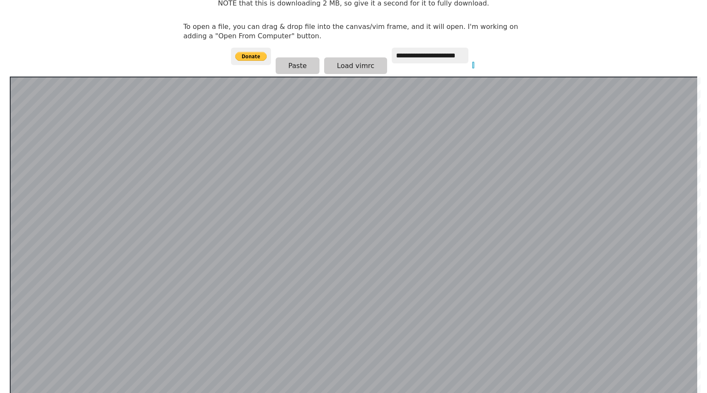
scroll to position [184, 0]
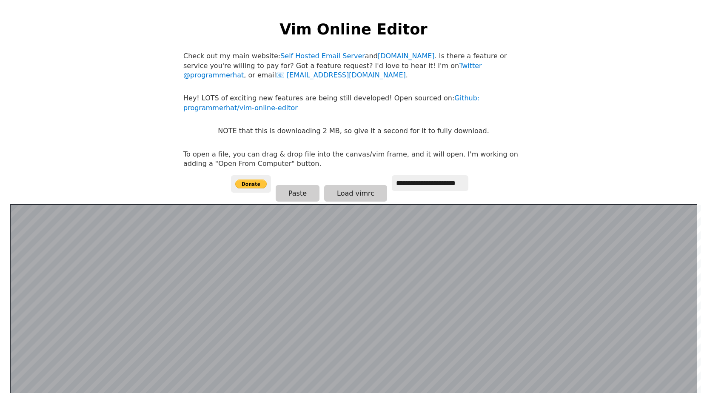
scroll to position [184, 0]
